Goal: Task Accomplishment & Management: Complete application form

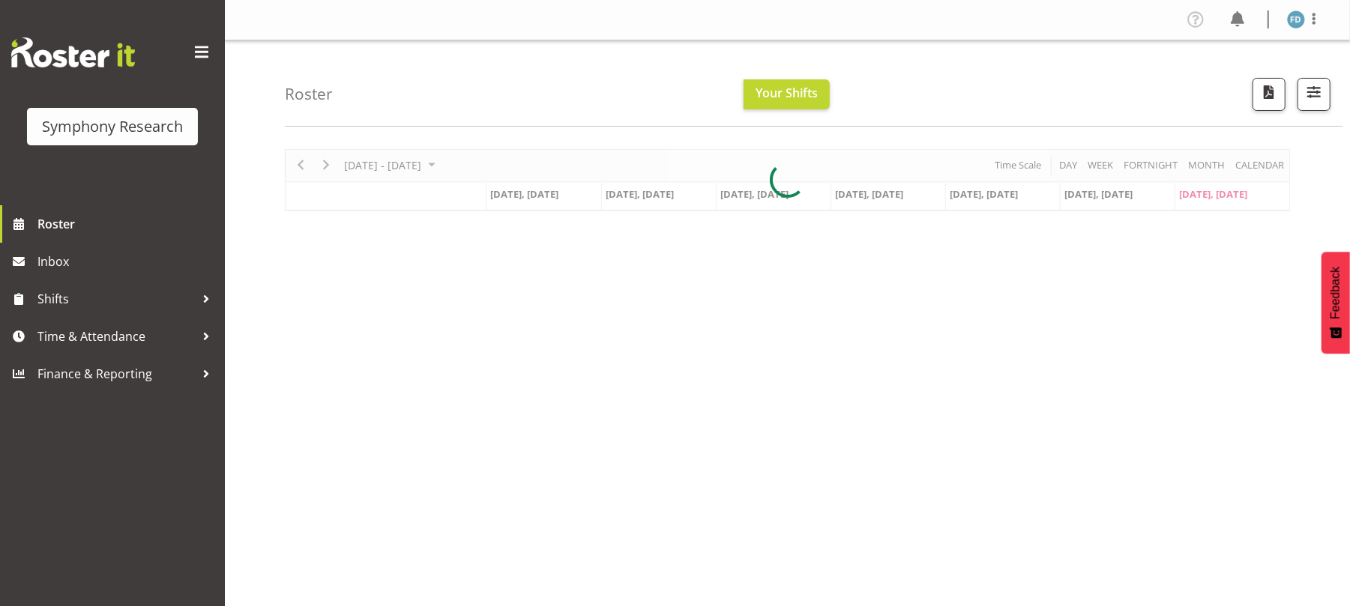
scroll to position [19, 0]
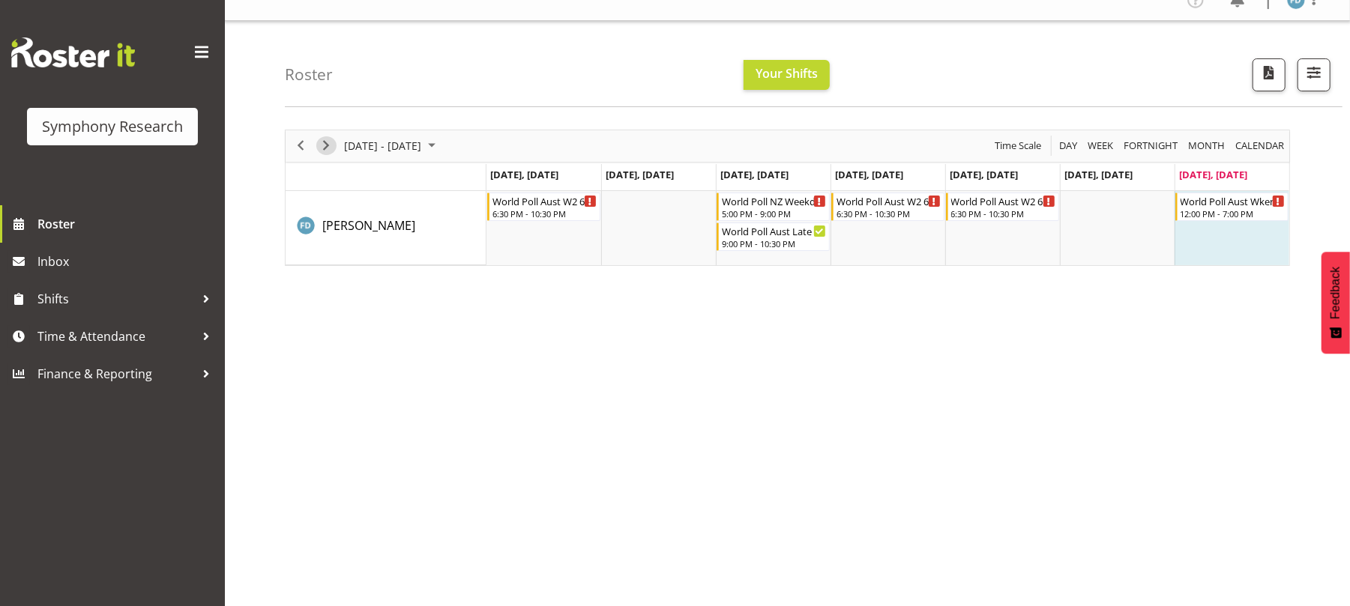
click at [325, 142] on span "Next" at bounding box center [326, 145] width 18 height 19
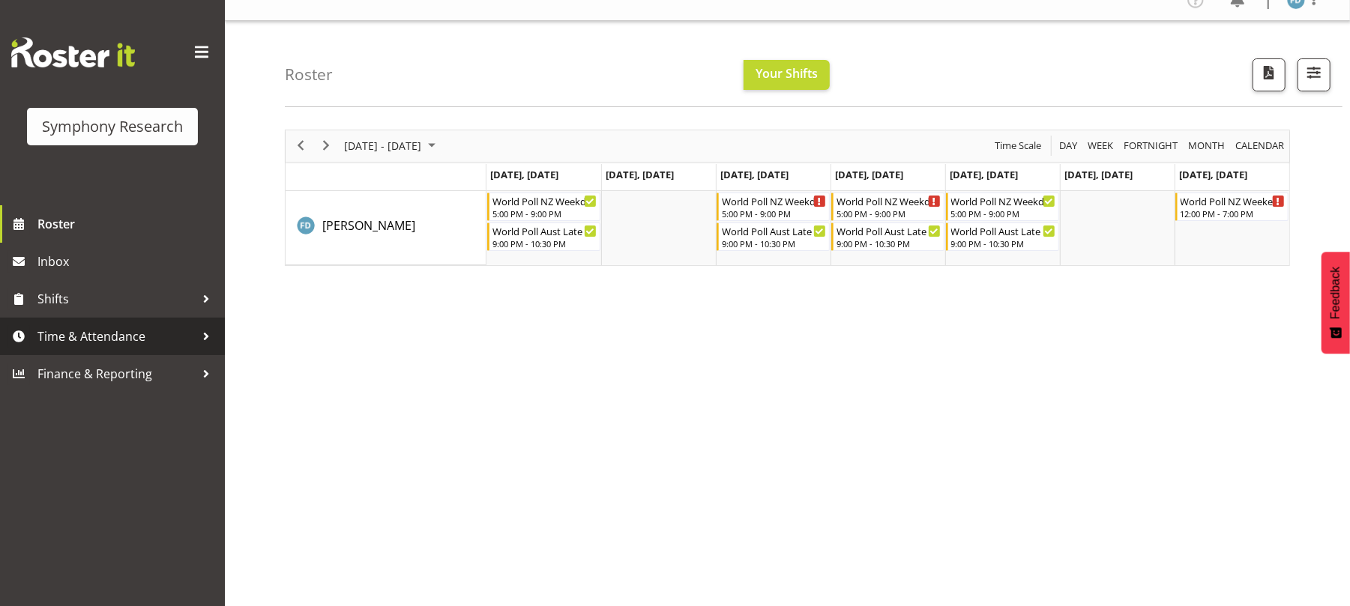
click at [133, 322] on link "Time & Attendance" at bounding box center [112, 336] width 225 height 37
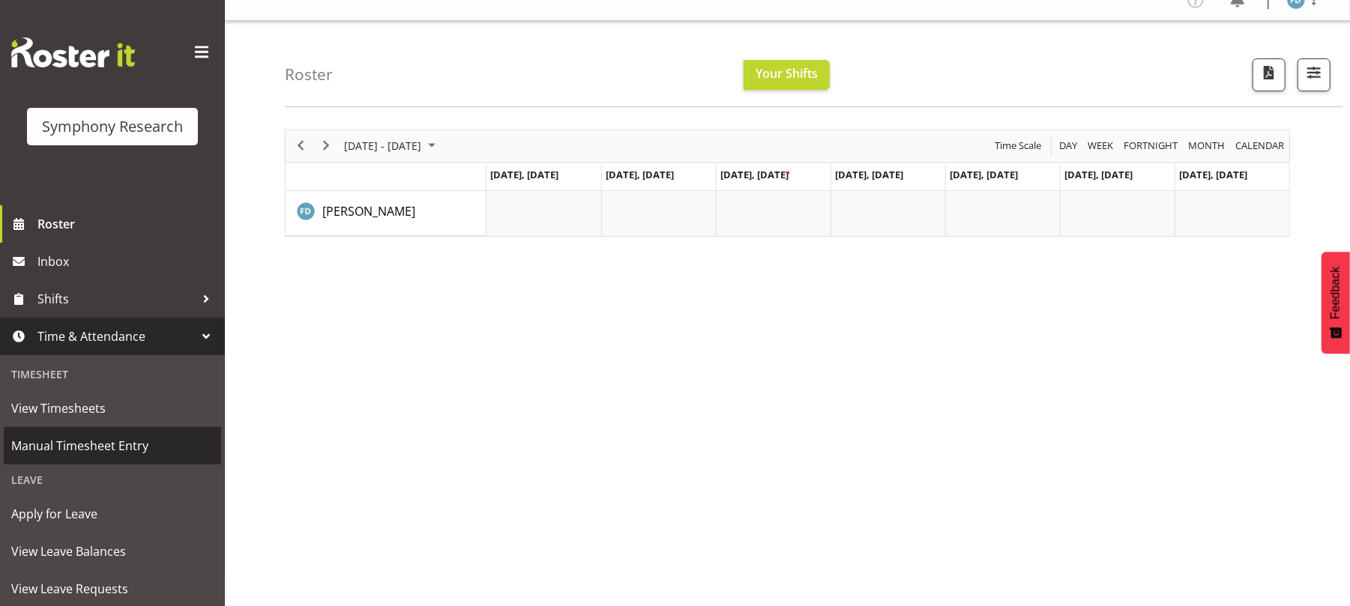
click at [130, 444] on span "Manual Timesheet Entry" at bounding box center [112, 446] width 202 height 22
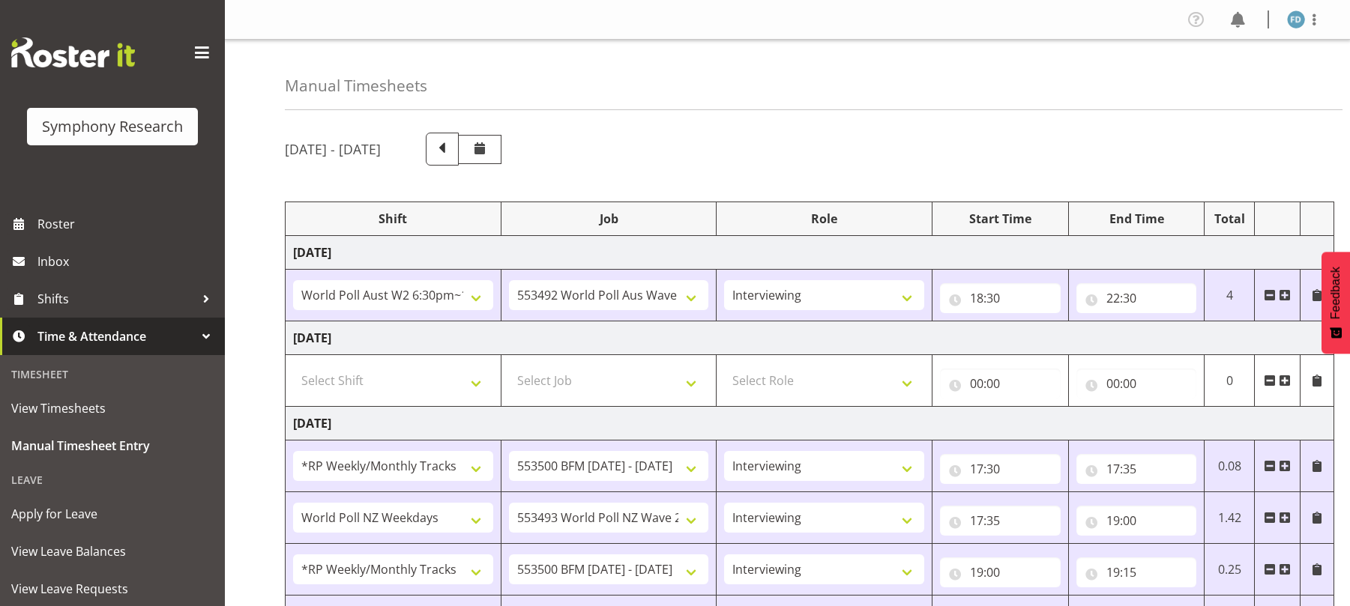
select select "56692"
select select "10499"
select select "47"
select select "2940"
select select "10242"
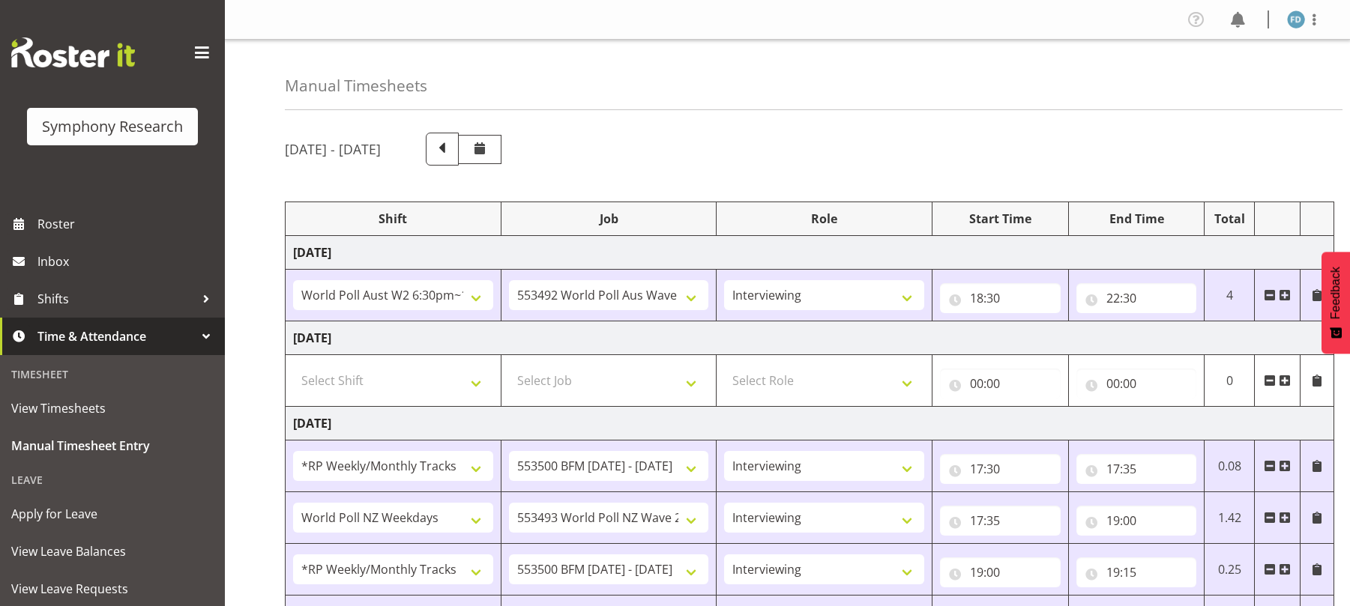
select select "47"
select select "41604"
select select "10527"
select select "47"
select select "2940"
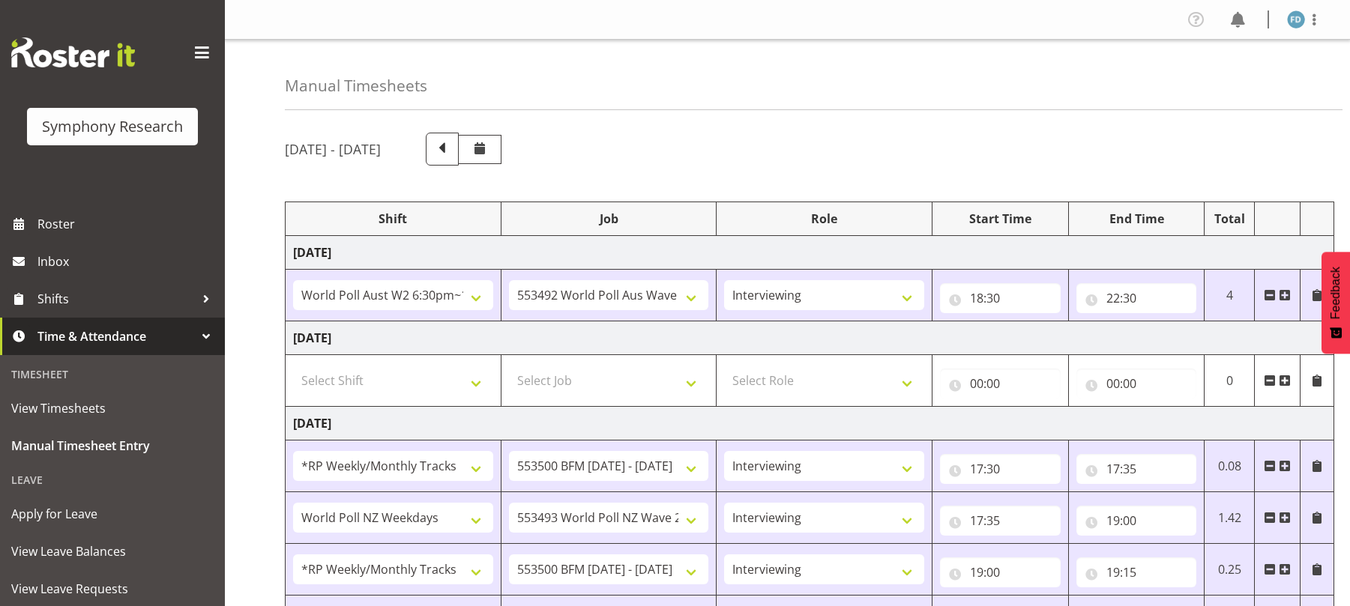
select select "10242"
select select "47"
select select "41604"
select select "10527"
select select "47"
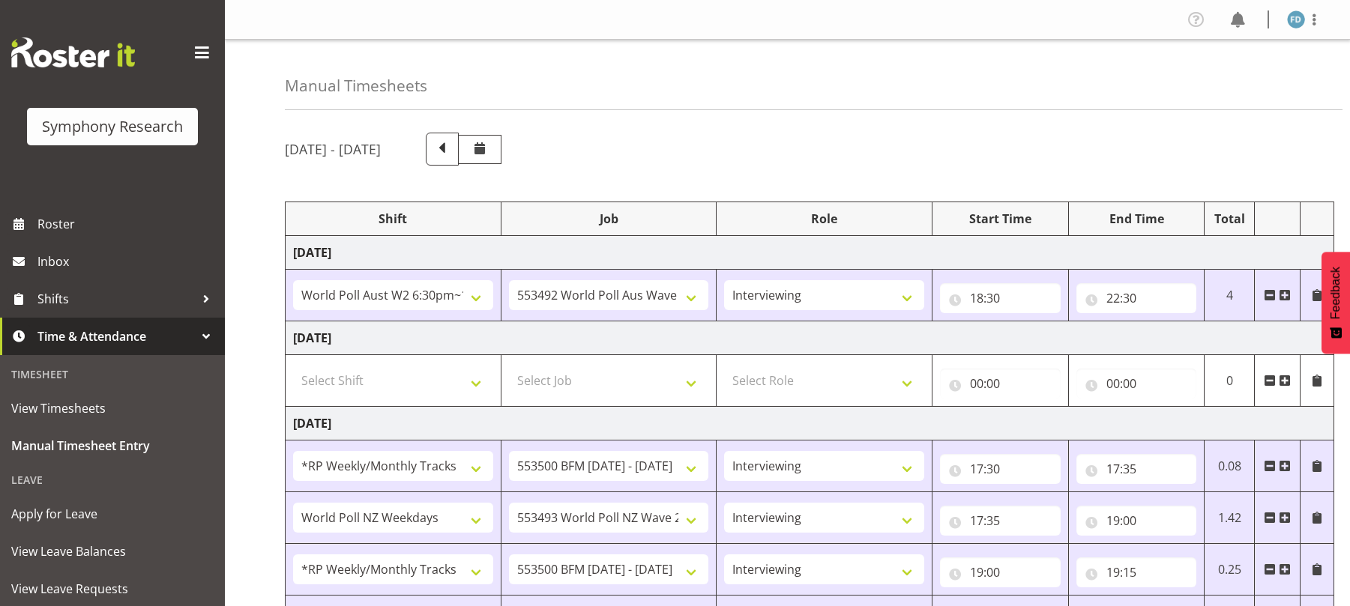
select select "56692"
select select "10499"
select select "47"
select select "56692"
select select "10499"
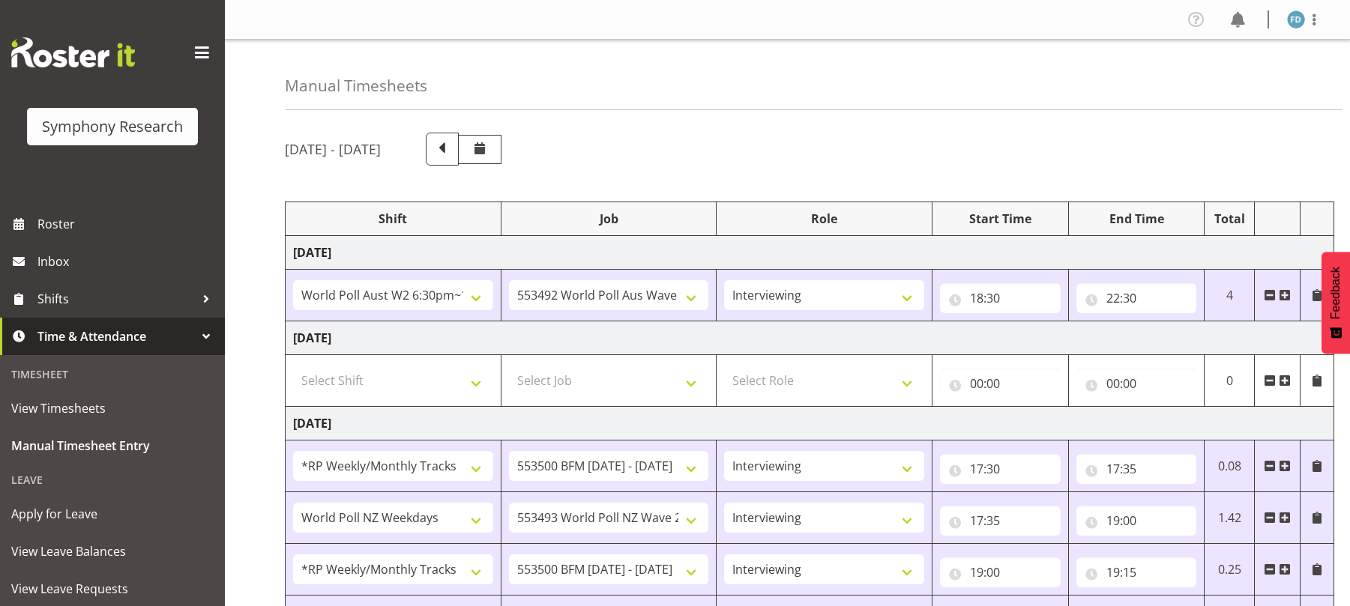
select select "47"
select select "56692"
select select "10499"
select select "47"
select select "56692"
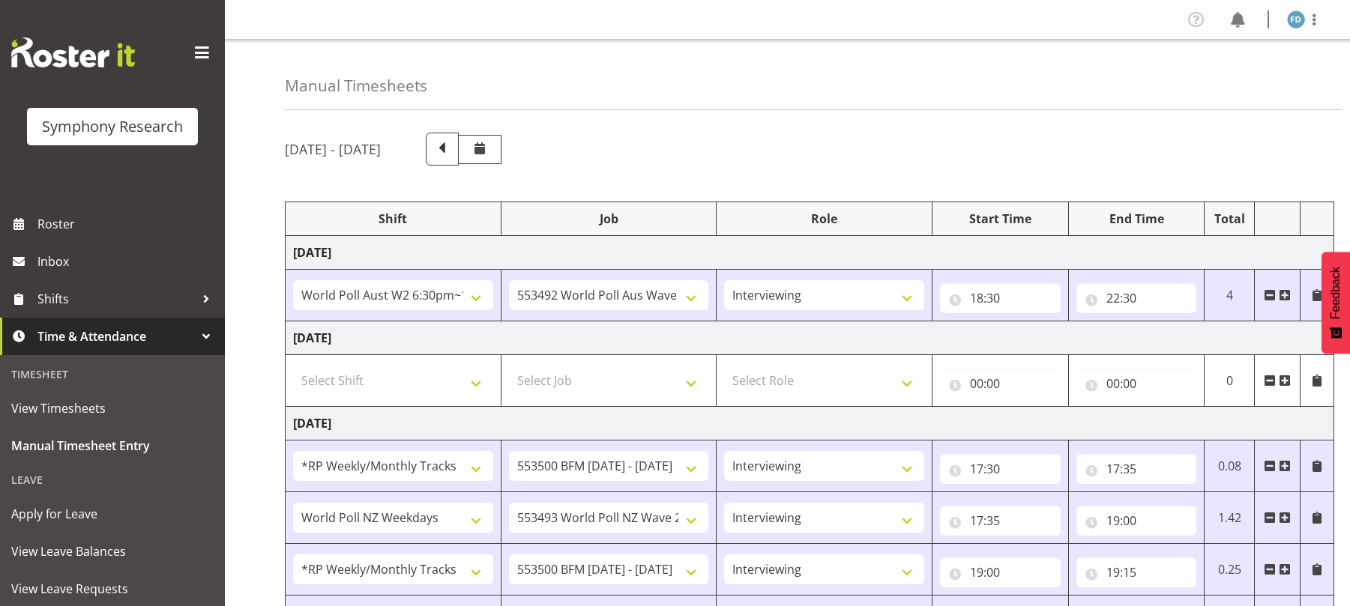
select select "10499"
select select "47"
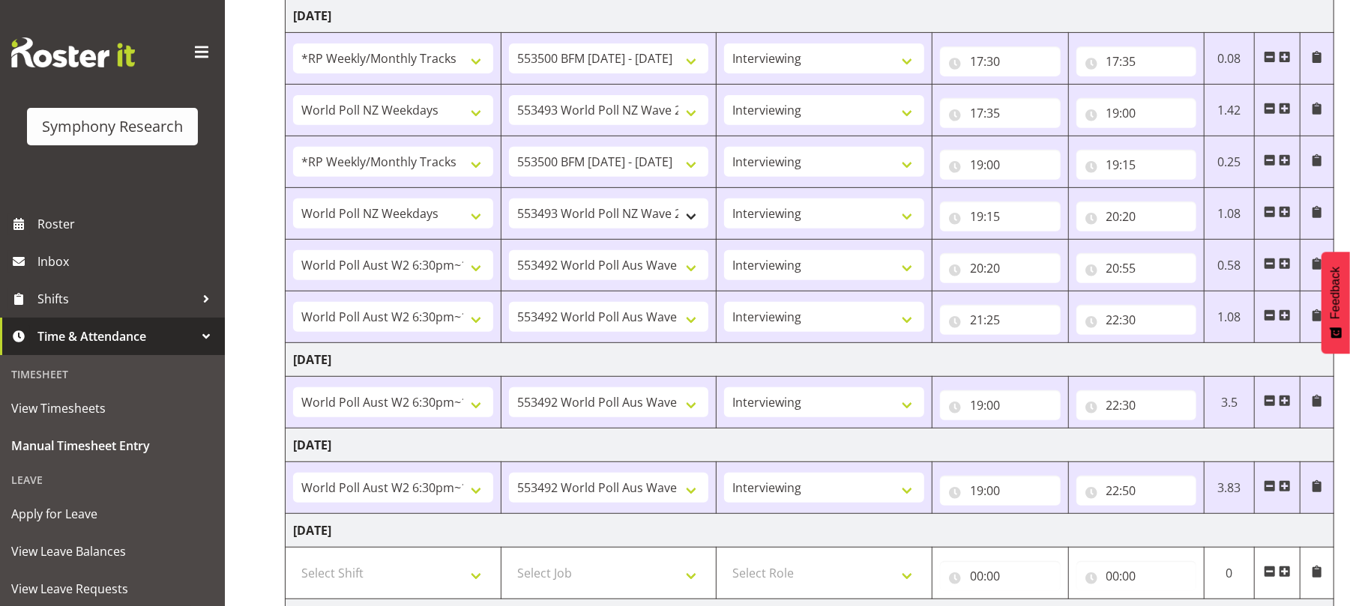
scroll to position [592, 0]
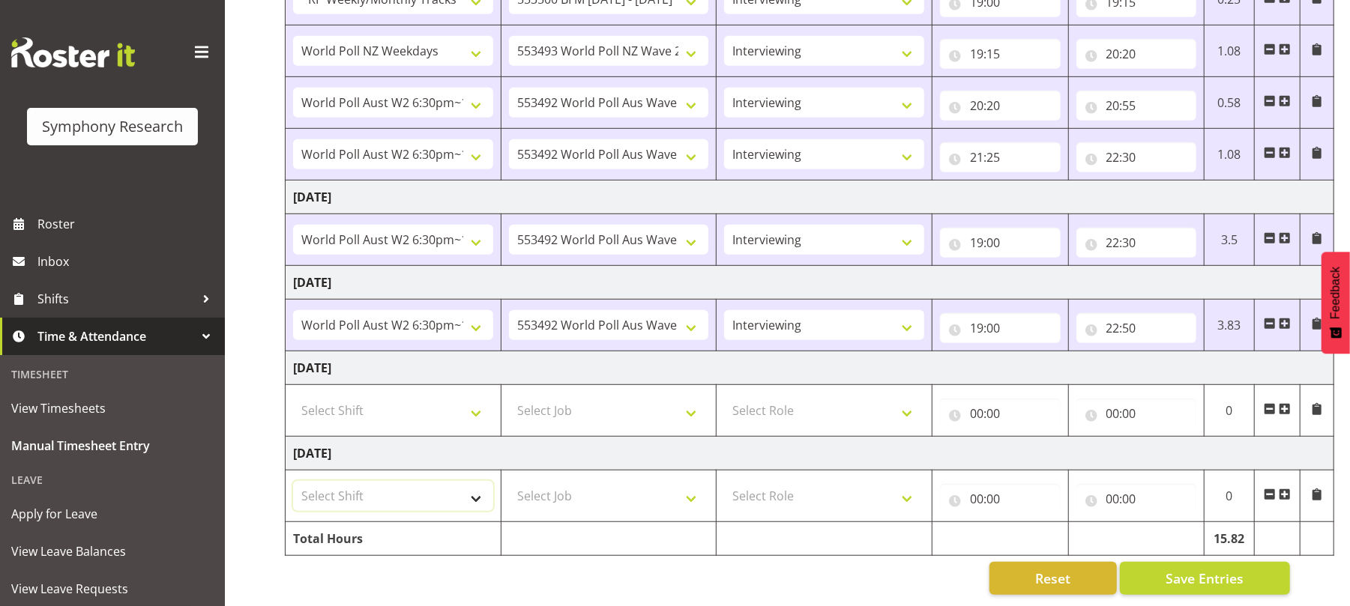
click at [478, 481] on select "Select Shift !!Weekend Residential (Roster IT Shift Label) *Business 9/10am ~ 4…" at bounding box center [393, 496] width 200 height 30
click at [472, 487] on select "Select Shift !!Weekend Residential (Roster IT Shift Label) *Business 9/10am ~ 4…" at bounding box center [393, 496] width 200 height 30
select select "41319"
click at [293, 481] on select "Select Shift !!Weekend Residential (Roster IT Shift Label) *Business 9/10am ~ 4…" at bounding box center [393, 496] width 200 height 30
click at [696, 489] on select "Select Job 550060 IF Admin 553492 World Poll Aus Wave 2 Main 2025 553493 World …" at bounding box center [609, 496] width 200 height 30
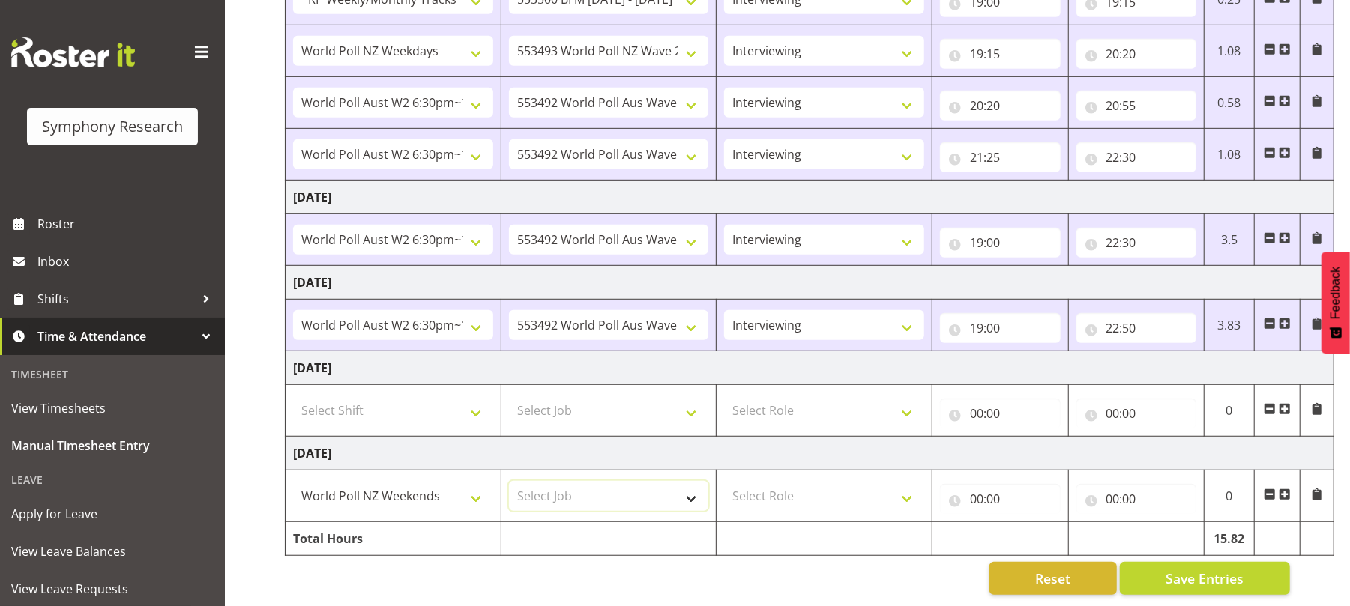
select select "10527"
click at [509, 481] on select "Select Job 550060 IF Admin 553492 World Poll Aus Wave 2 Main 2025 553493 World …" at bounding box center [609, 496] width 200 height 30
click at [905, 490] on select "Select Role Briefing Interviewing" at bounding box center [824, 496] width 200 height 30
select select "47"
click at [724, 481] on select "Select Role Briefing Interviewing" at bounding box center [824, 496] width 200 height 30
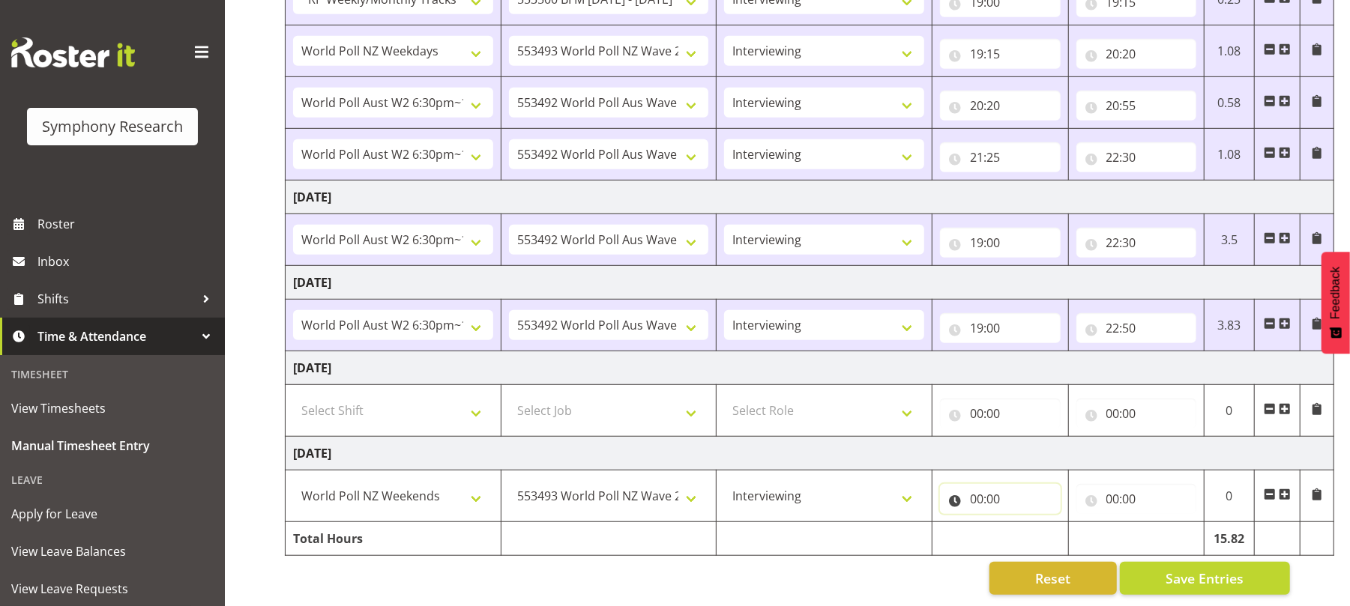
click at [972, 484] on input "00:00" at bounding box center [1000, 499] width 121 height 30
click at [1037, 523] on select "00 01 02 03 04 05 06 07 08 09 10 11 12 13 14 15 16 17 18 19 20 21 22 23" at bounding box center [1042, 538] width 34 height 30
select select "12"
click at [1025, 523] on select "00 01 02 03 04 05 06 07 08 09 10 11 12 13 14 15 16 17 18 19 20 21 22 23" at bounding box center [1042, 538] width 34 height 30
type input "12:00"
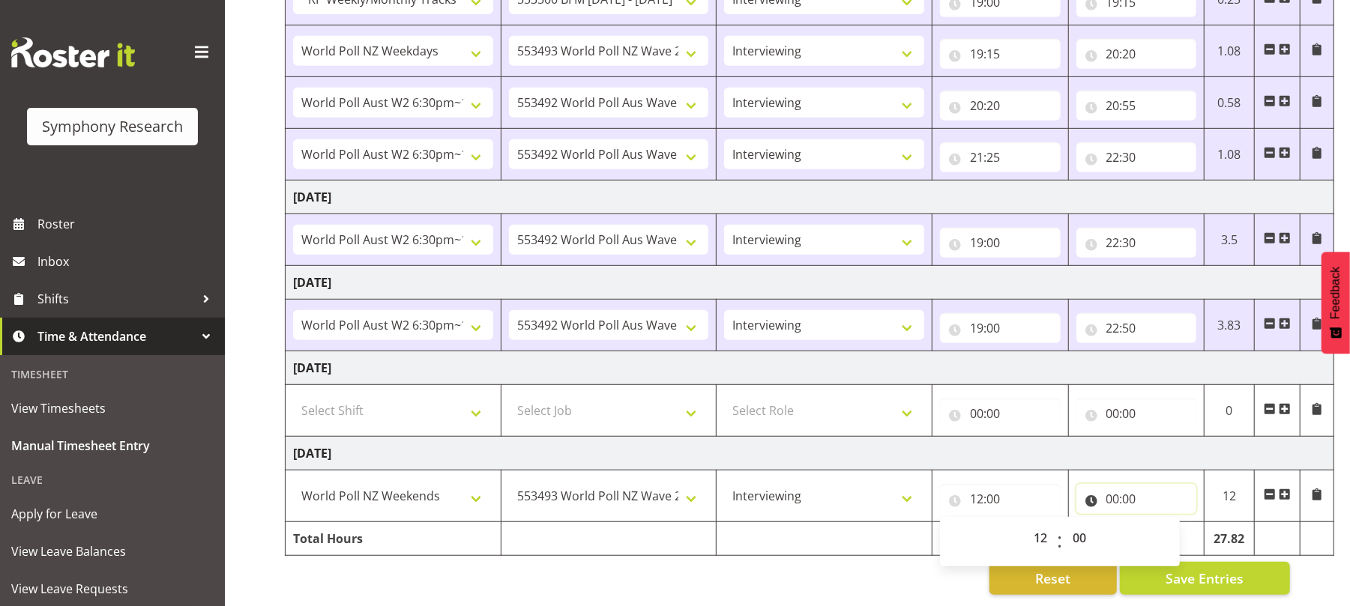
click at [1113, 484] on input "00:00" at bounding box center [1136, 499] width 121 height 30
click at [1182, 523] on select "00 01 02 03 04 05 06 07 08 09 10 11 12 13 14 15 16 17 18 19 20 21 22 23" at bounding box center [1179, 538] width 34 height 30
select select "13"
click at [1162, 523] on select "00 01 02 03 04 05 06 07 08 09 10 11 12 13 14 15 16 17 18 19 20 21 22 23" at bounding box center [1179, 538] width 34 height 30
type input "13:00"
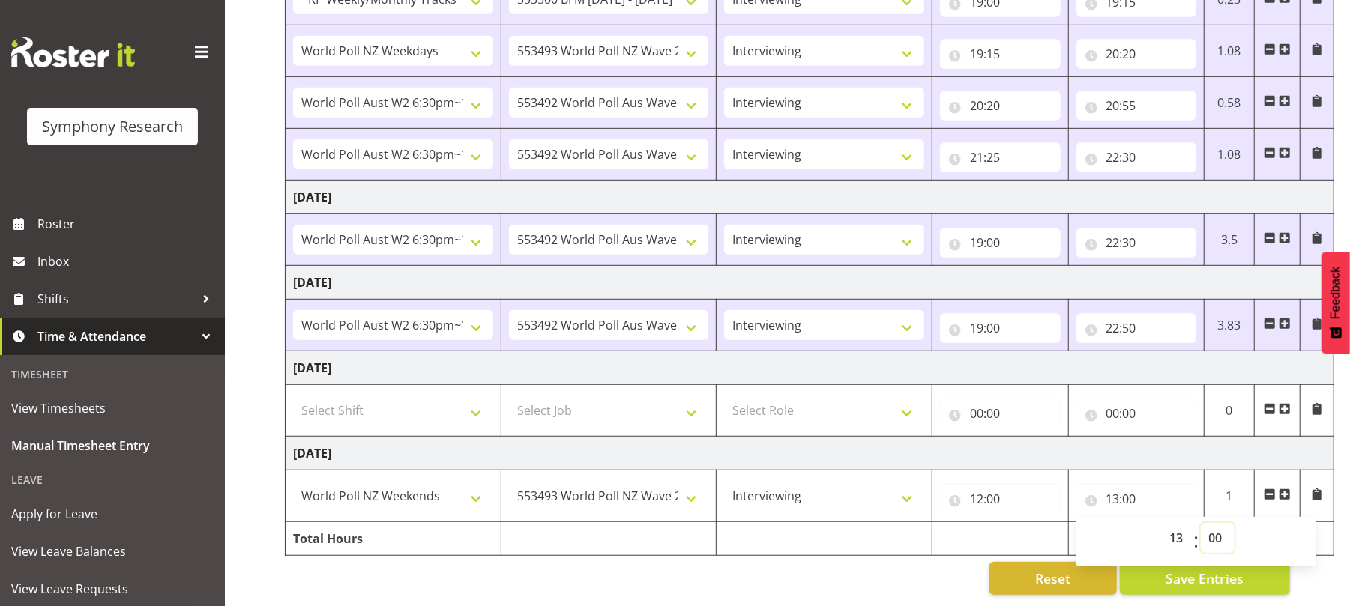
click at [1215, 523] on select "00 01 02 03 04 05 06 07 08 09 10 11 12 13 14 15 16 17 18 19 20 21 22 23 24 25 2…" at bounding box center [1218, 538] width 34 height 30
select select "40"
click at [1201, 523] on select "00 01 02 03 04 05 06 07 08 09 10 11 12 13 14 15 16 17 18 19 20 21 22 23 24 25 2…" at bounding box center [1218, 538] width 34 height 30
type input "13:40"
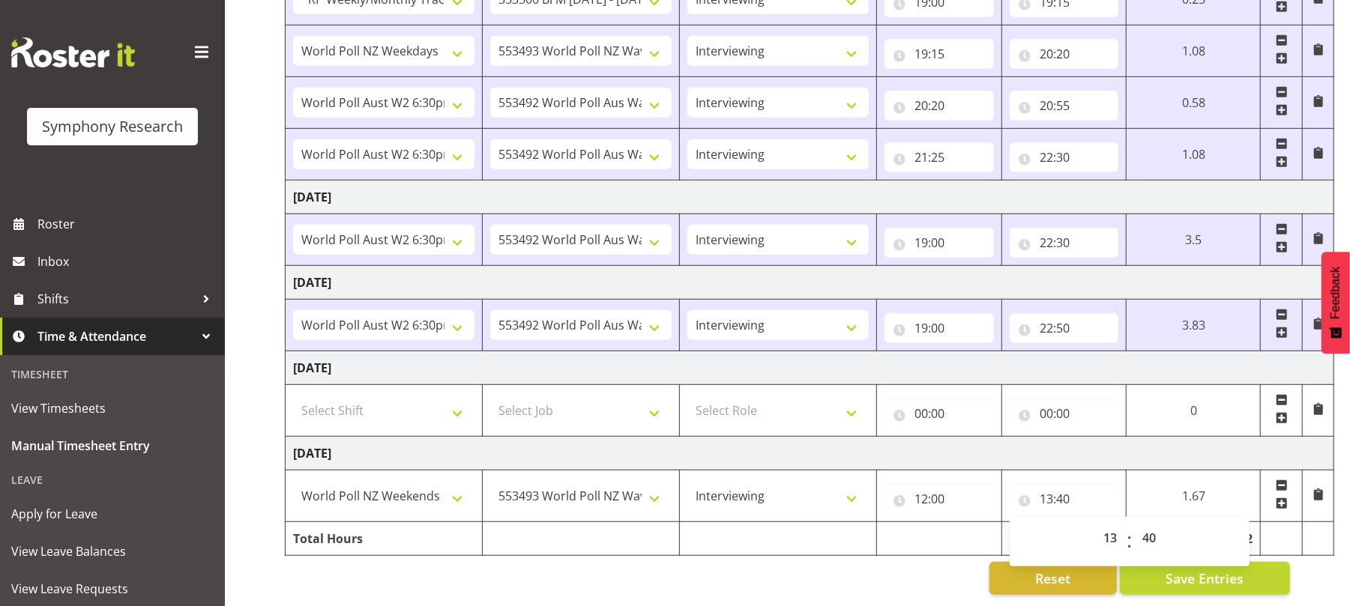
click at [865, 576] on div "Reset Save Entries" at bounding box center [787, 578] width 1005 height 33
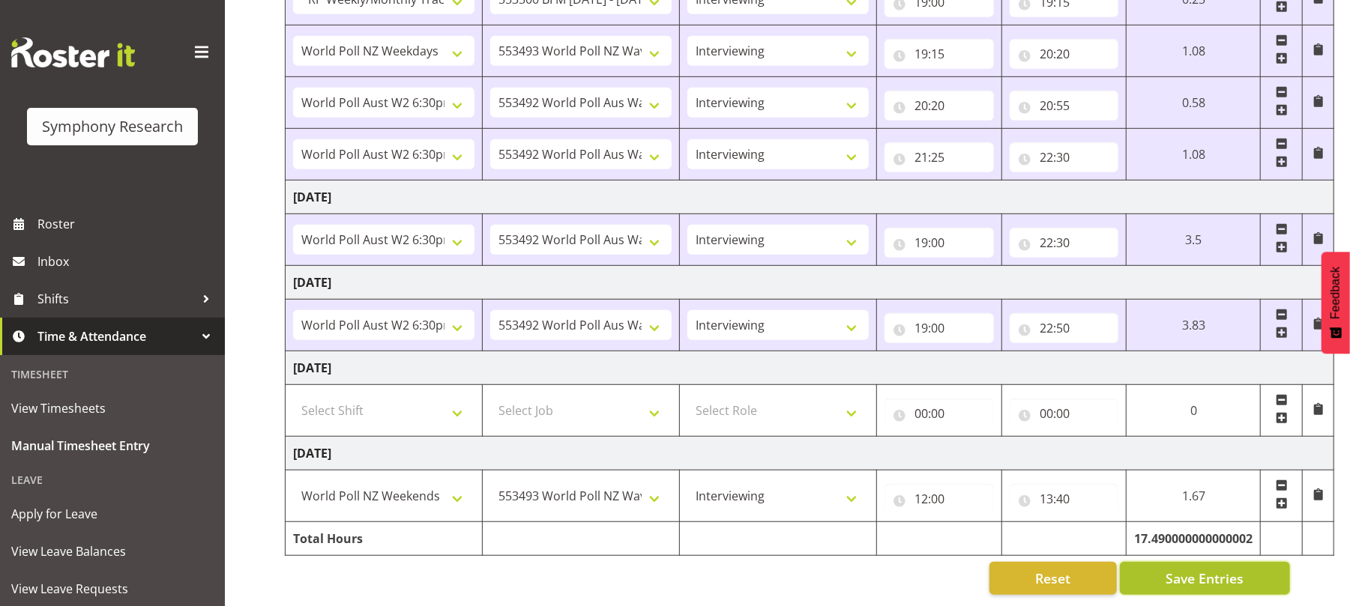
click at [1208, 569] on span "Save Entries" at bounding box center [1204, 578] width 78 height 19
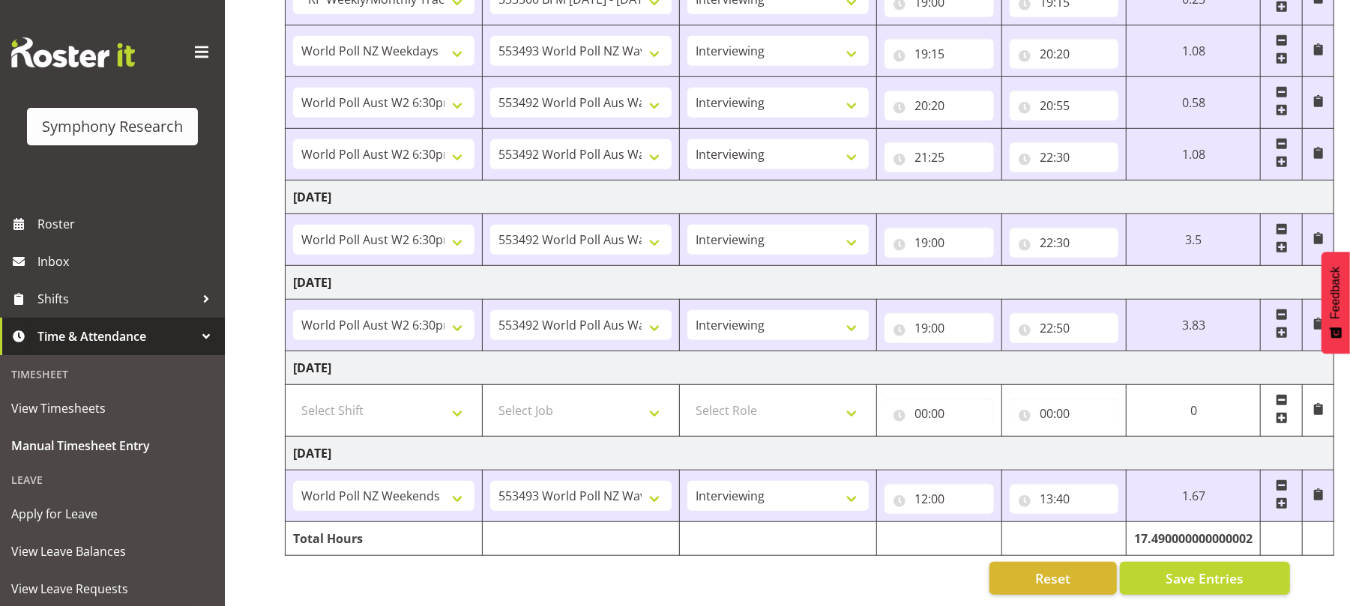
click at [1282, 498] on span at bounding box center [1282, 504] width 12 height 12
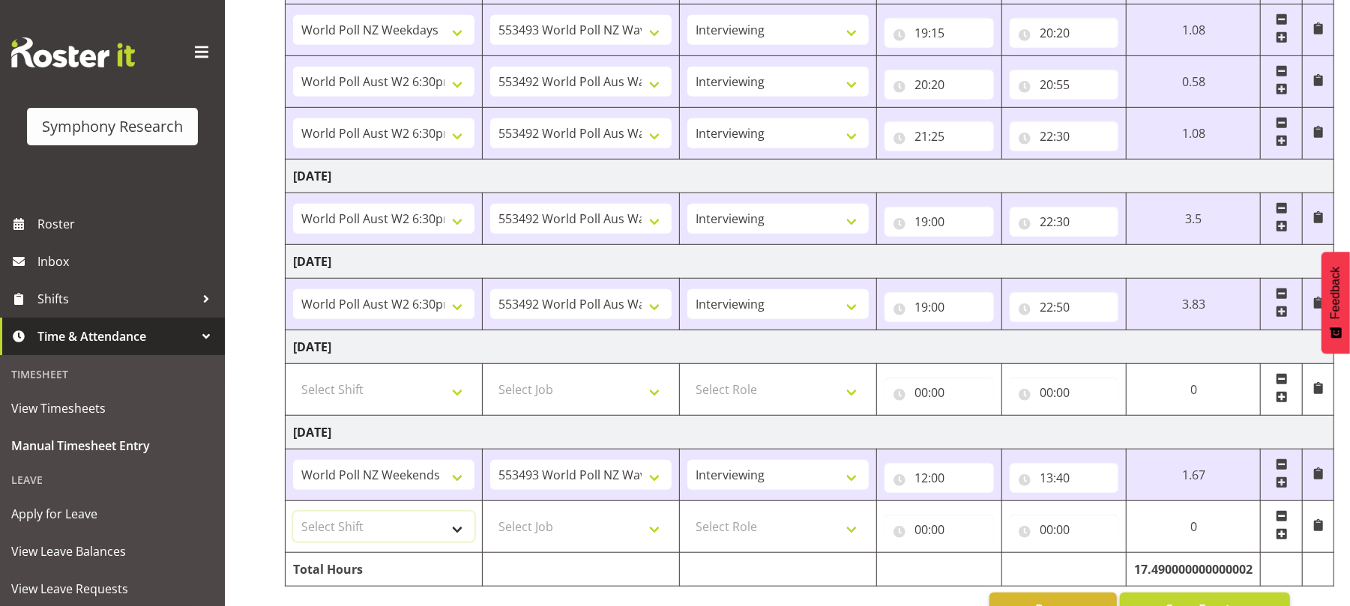
click at [463, 540] on select "Select Shift !!Weekend Residential (Roster IT Shift Label) *Business 9/10am ~ 4…" at bounding box center [383, 527] width 181 height 30
select select "2940"
click at [293, 517] on select "Select Shift !!Weekend Residential (Roster IT Shift Label) *Business 9/10am ~ 4…" at bounding box center [383, 527] width 181 height 30
click at [655, 537] on select "Select Job 550060 IF Admin 553492 World Poll Aus Wave 2 Main 2025 553493 World …" at bounding box center [580, 527] width 181 height 30
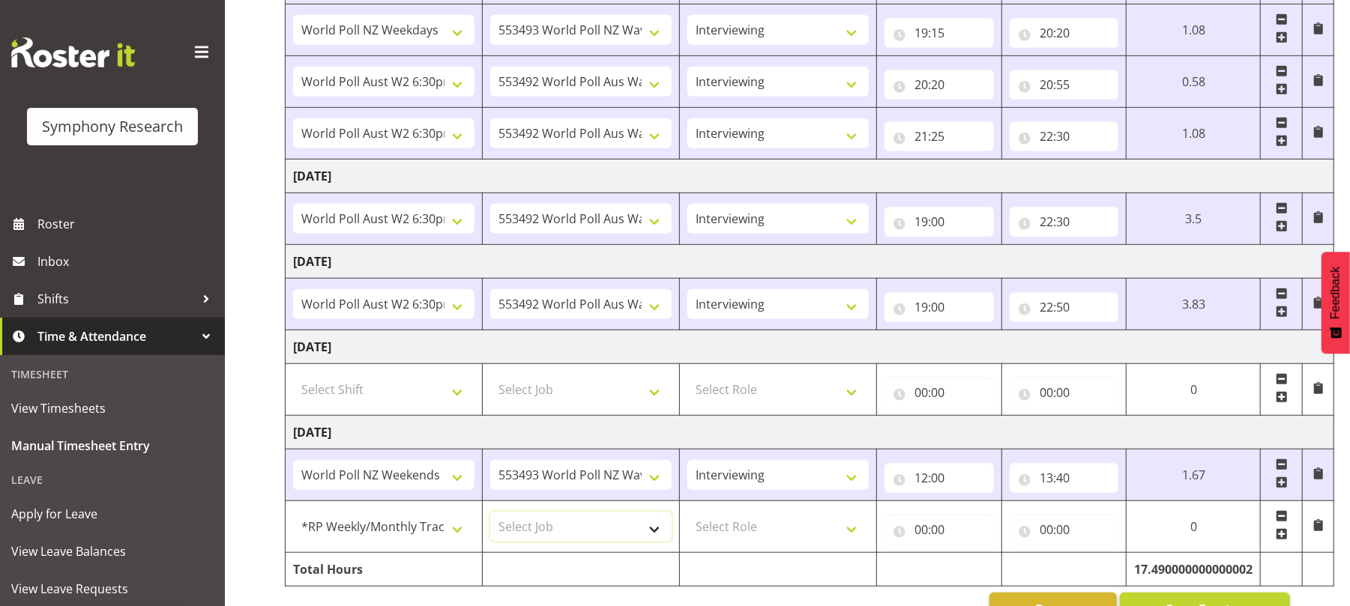
click at [655, 537] on select "Select Job 550060 IF Admin 553492 World Poll Aus Wave 2 Main 2025 553493 World …" at bounding box center [580, 527] width 181 height 30
select select "9426"
click at [490, 517] on select "Select Job 550060 IF Admin 553492 World Poll Aus Wave 2 Main 2025 553493 World …" at bounding box center [580, 527] width 181 height 30
click at [855, 537] on select "Select Role Briefing Interviewing" at bounding box center [777, 527] width 181 height 30
select select "47"
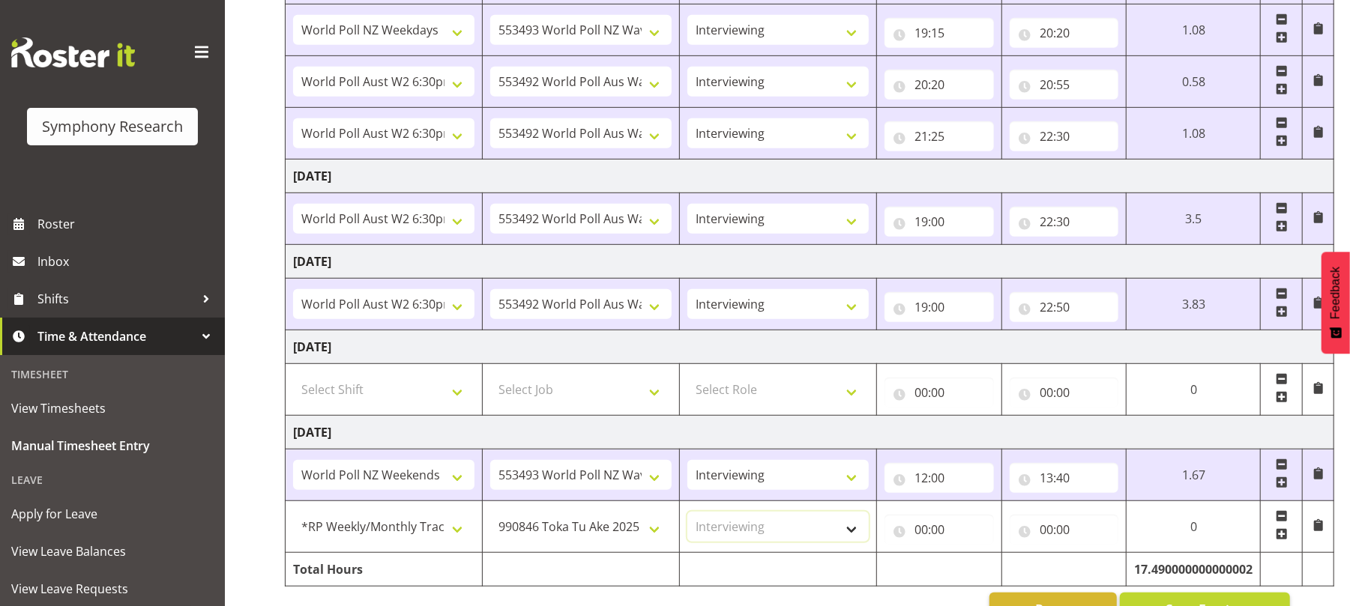
click at [687, 517] on select "Select Role Briefing Interviewing" at bounding box center [777, 527] width 181 height 30
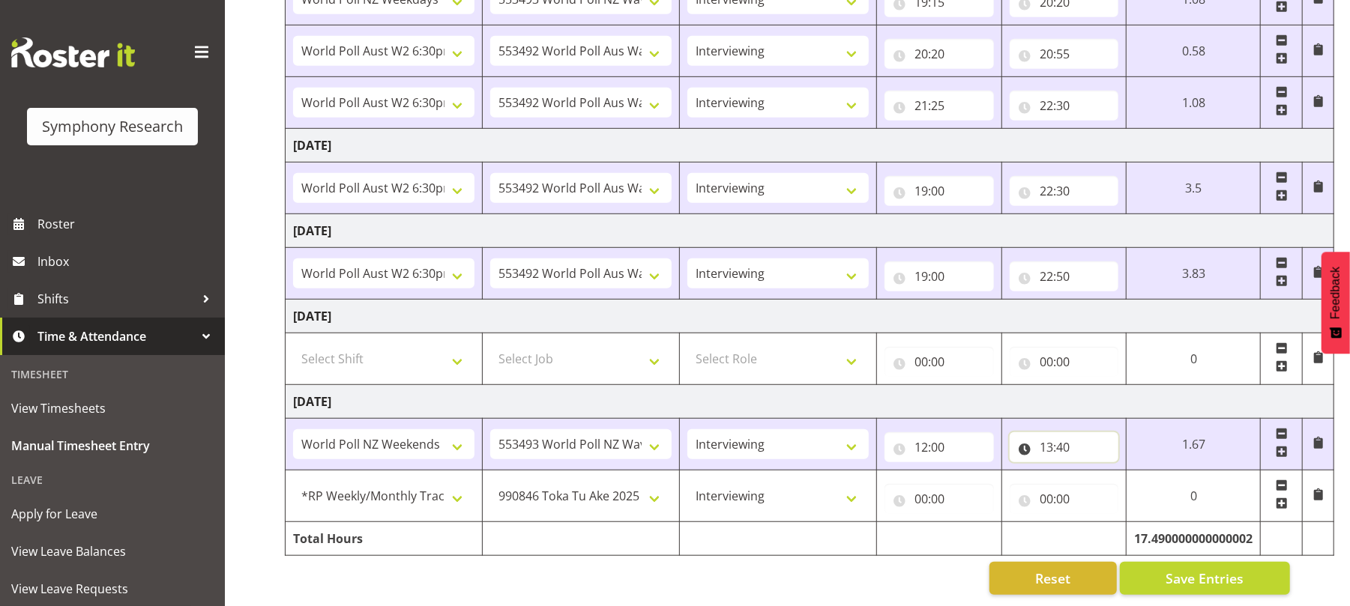
click at [1064, 435] on input "13:40" at bounding box center [1064, 447] width 109 height 30
click at [916, 484] on input "00:00" at bounding box center [938, 499] width 109 height 30
click at [983, 523] on select "00 01 02 03 04 05 06 07 08 09 10 11 12 13 14 15 16 17 18 19 20 21 22 23" at bounding box center [987, 538] width 34 height 30
select select "13"
click at [970, 523] on select "00 01 02 03 04 05 06 07 08 09 10 11 12 13 14 15 16 17 18 19 20 21 22 23" at bounding box center [987, 538] width 34 height 30
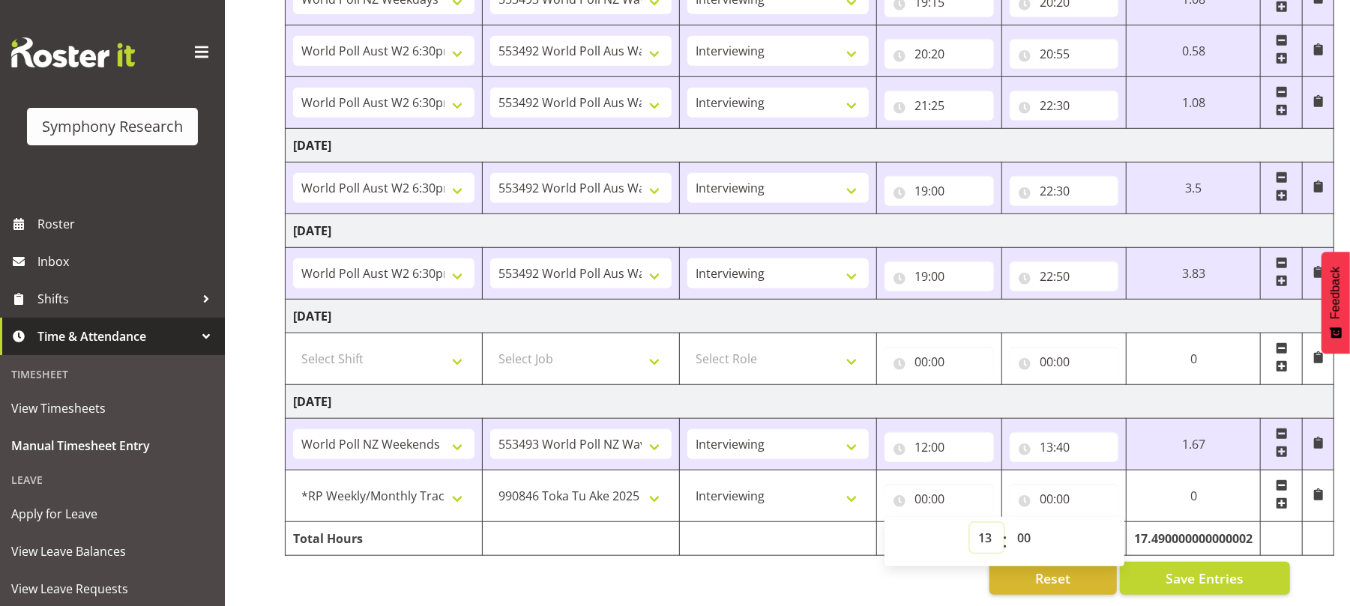
type input "13:00"
click at [1027, 523] on select "00 01 02 03 04 05 06 07 08 09 10 11 12 13 14 15 16 17 18 19 20 21 22 23 24 25 2…" at bounding box center [1026, 538] width 34 height 30
select select "40"
click at [1043, 523] on select "00 01 02 03 04 05 06 07 08 09 10 11 12 13 14 15 16 17 18 19 20 21 22 23 24 25 2…" at bounding box center [1026, 538] width 34 height 30
type input "13:40"
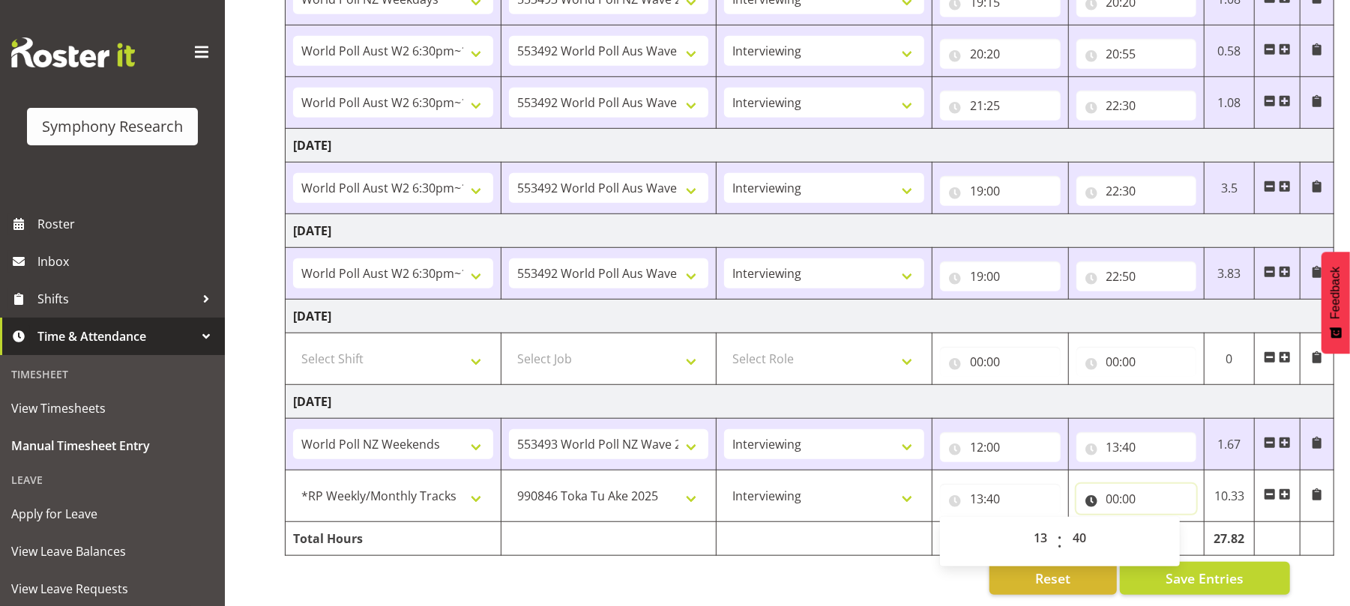
click at [1111, 487] on input "00:00" at bounding box center [1136, 499] width 121 height 30
click at [1177, 525] on select "00 01 02 03 04 05 06 07 08 09 10 11 12 13 14 15 16 17 18 19 20 21 22 23" at bounding box center [1179, 538] width 34 height 30
select select "13"
click at [1162, 523] on select "00 01 02 03 04 05 06 07 08 09 10 11 12 13 14 15 16 17 18 19 20 21 22 23" at bounding box center [1179, 538] width 34 height 30
type input "13:00"
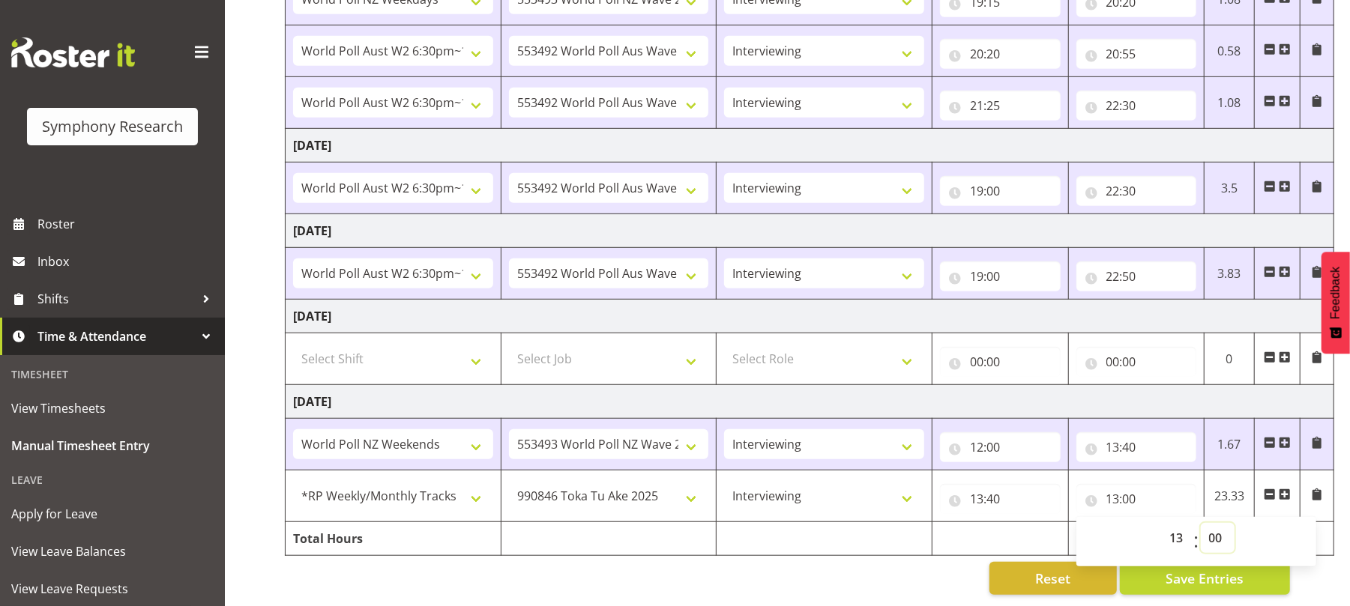
click at [1204, 523] on select "00 01 02 03 04 05 06 07 08 09 10 11 12 13 14 15 16 17 18 19 20 21 22 23 24 25 2…" at bounding box center [1218, 538] width 34 height 30
select select "55"
click at [1201, 523] on select "00 01 02 03 04 05 06 07 08 09 10 11 12 13 14 15 16 17 18 19 20 21 22 23 24 25 2…" at bounding box center [1218, 538] width 34 height 30
type input "13:55"
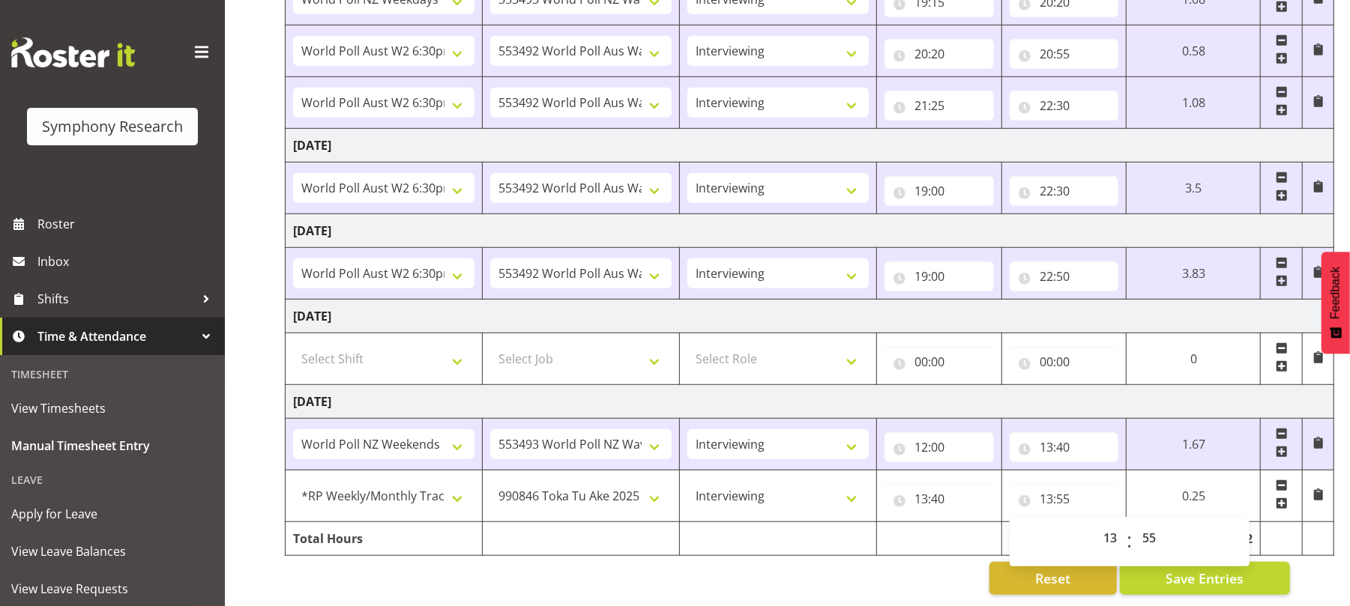
click at [912, 562] on div "Reset Save Entries" at bounding box center [787, 578] width 1005 height 33
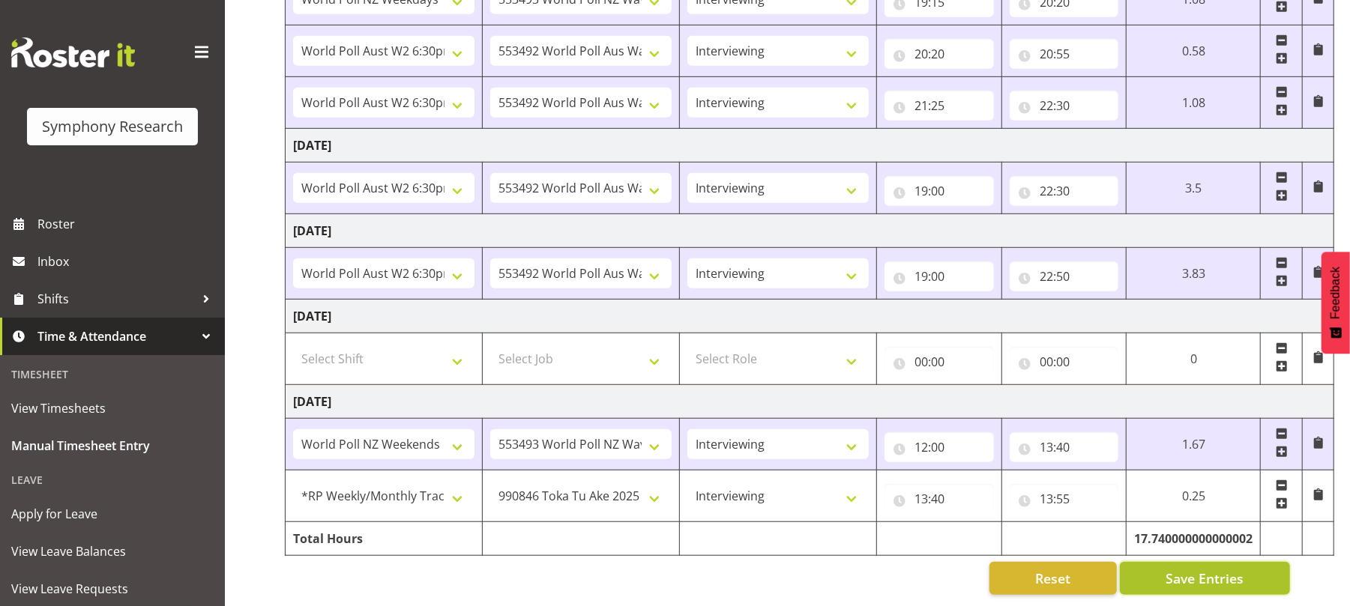
click at [1199, 569] on span "Save Entries" at bounding box center [1204, 578] width 78 height 19
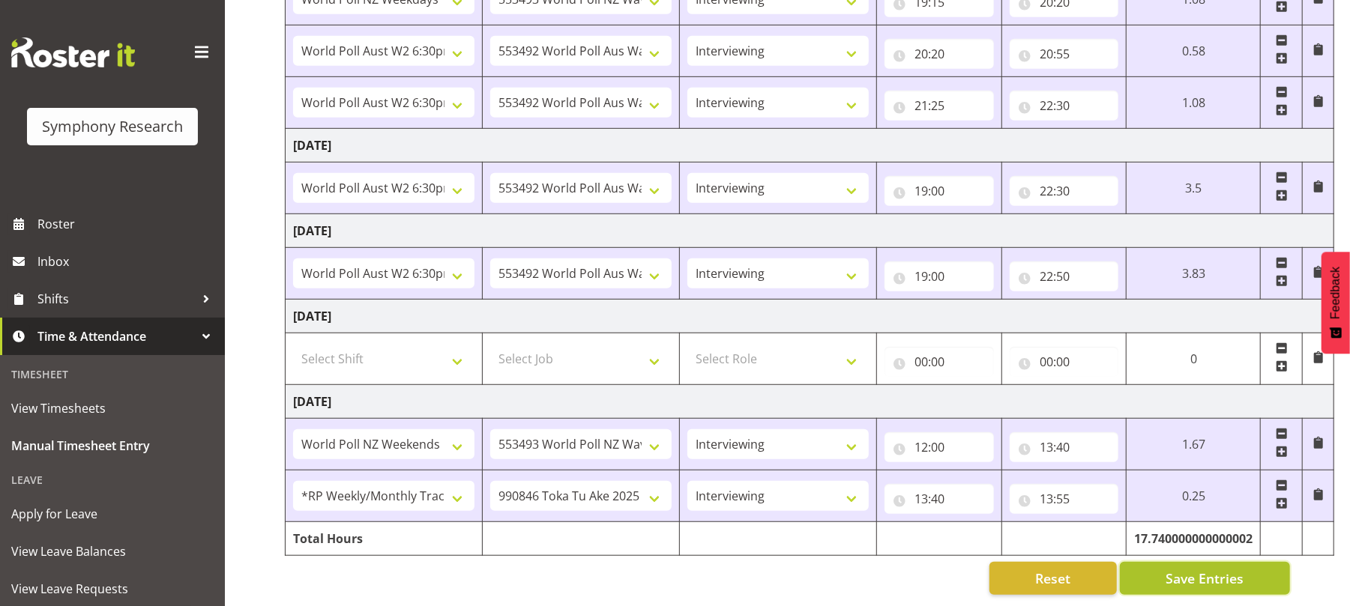
click at [1174, 569] on span "Save Entries" at bounding box center [1204, 578] width 78 height 19
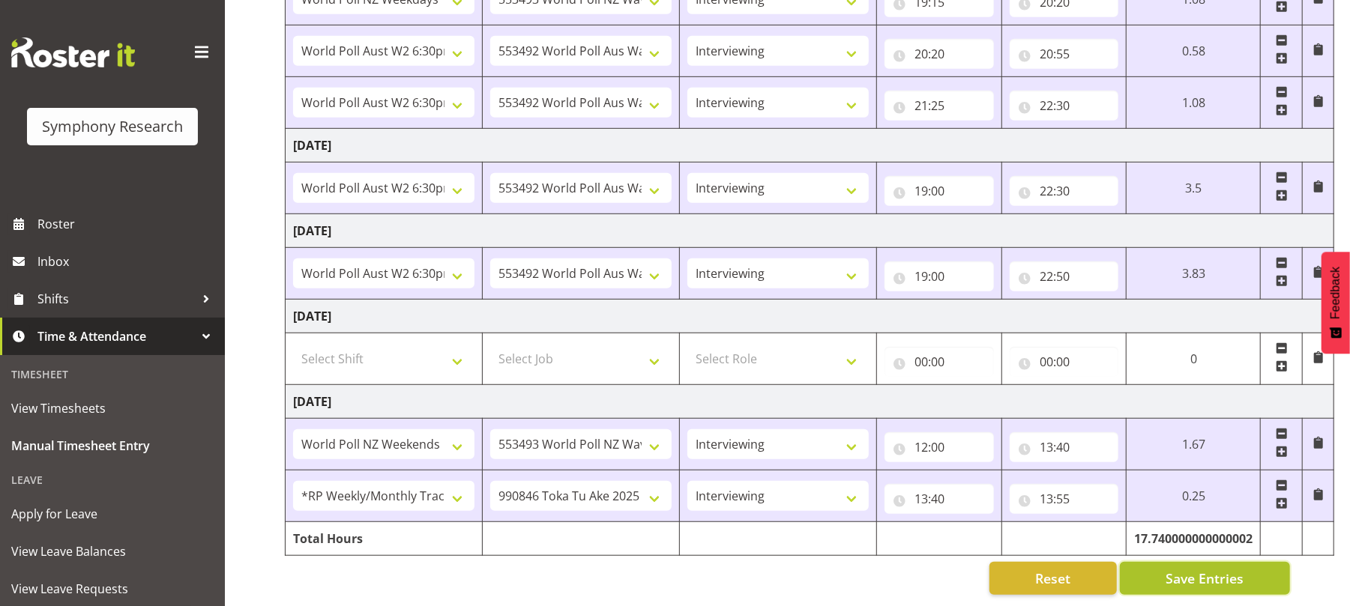
click at [1174, 569] on span "Save Entries" at bounding box center [1204, 578] width 78 height 19
click at [1211, 570] on span "Save Entries" at bounding box center [1204, 578] width 78 height 19
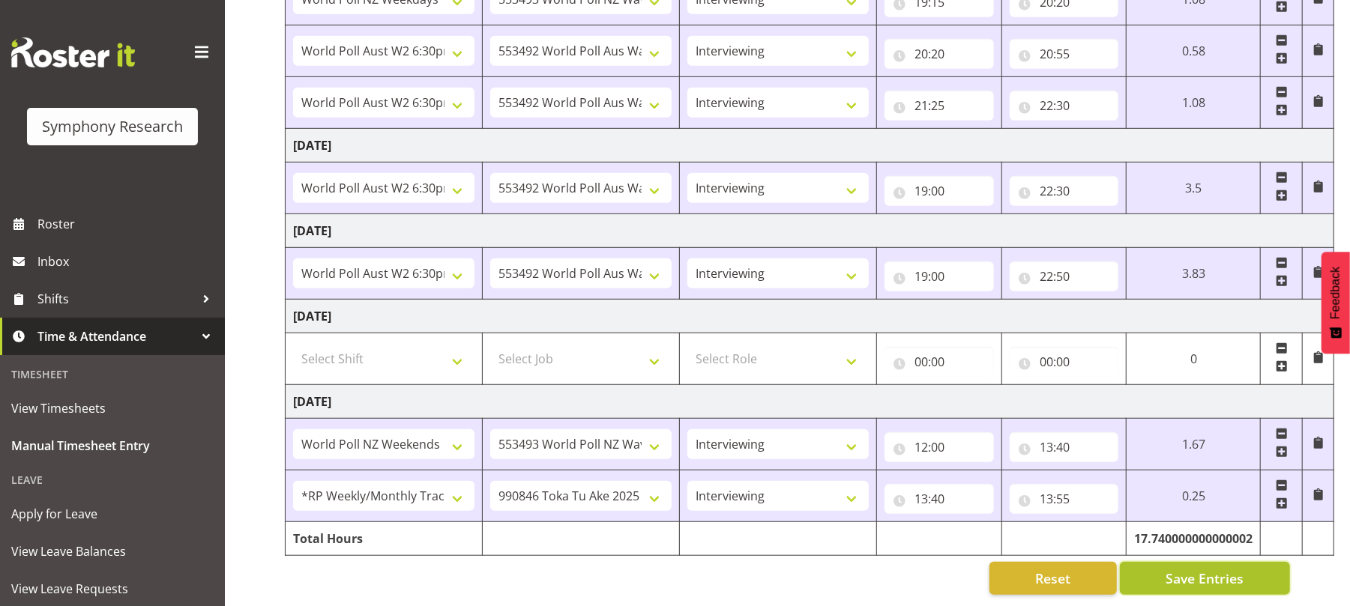
click at [1211, 570] on span "Save Entries" at bounding box center [1204, 578] width 78 height 19
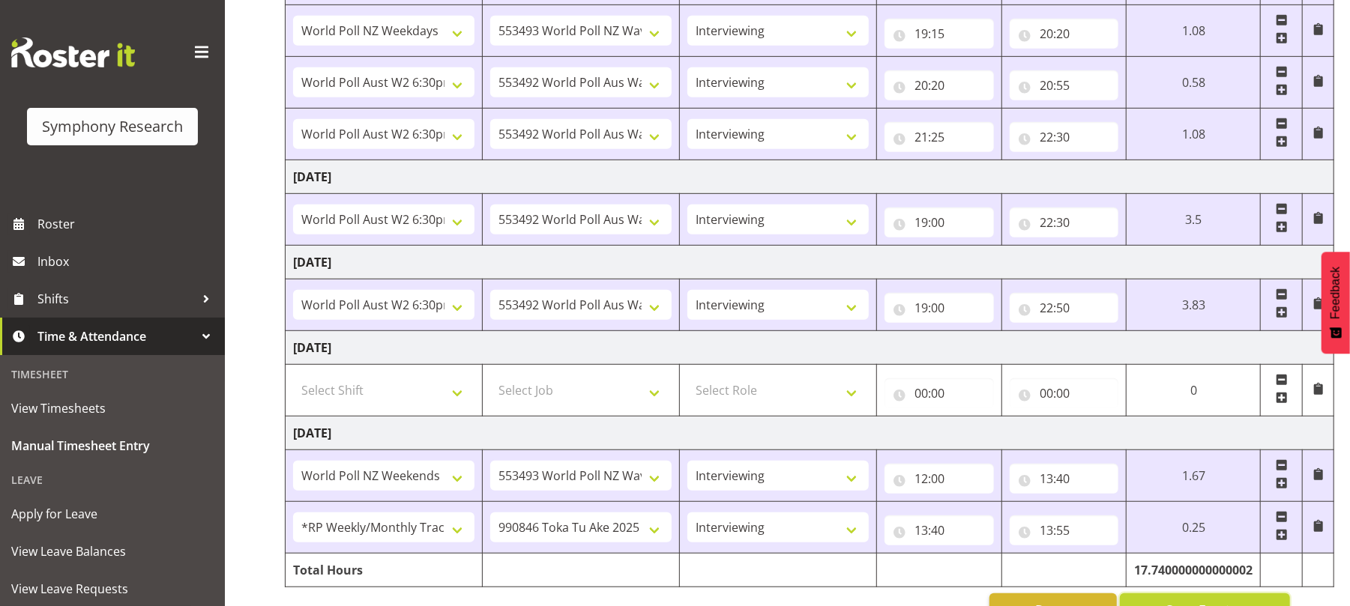
scroll to position [0, 0]
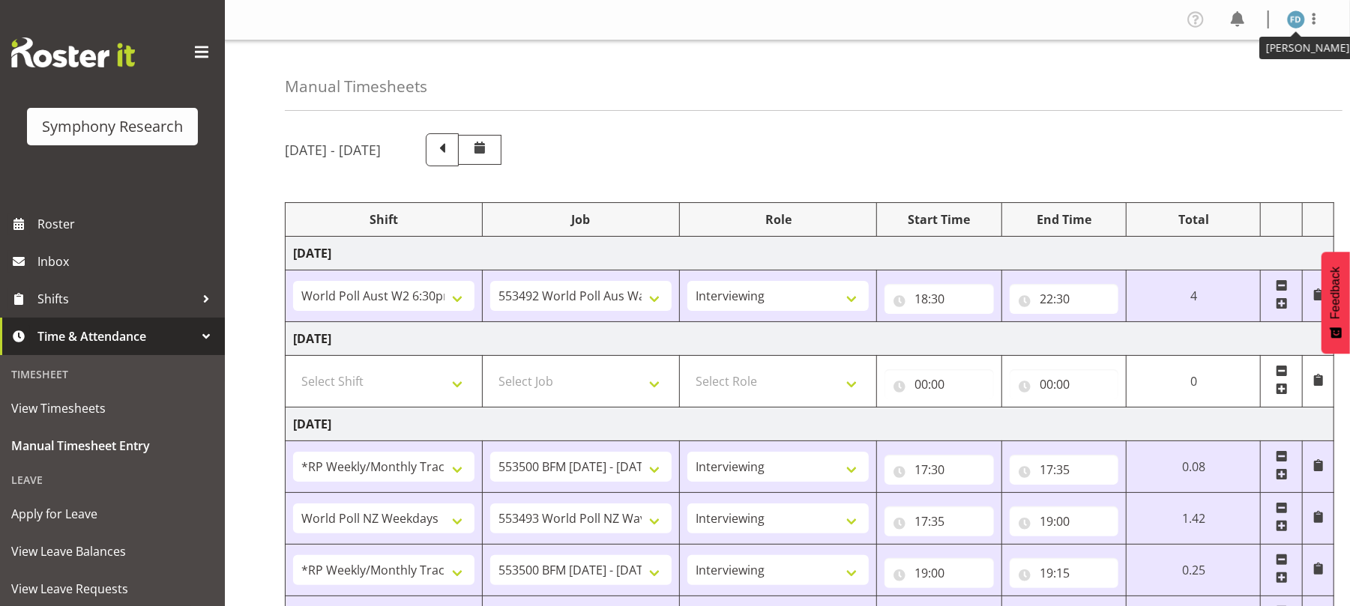
click at [1296, 25] on img at bounding box center [1296, 19] width 18 height 18
click at [1234, 84] on link "Log Out" at bounding box center [1251, 78] width 144 height 27
